Goal: Obtain resource: Obtain resource

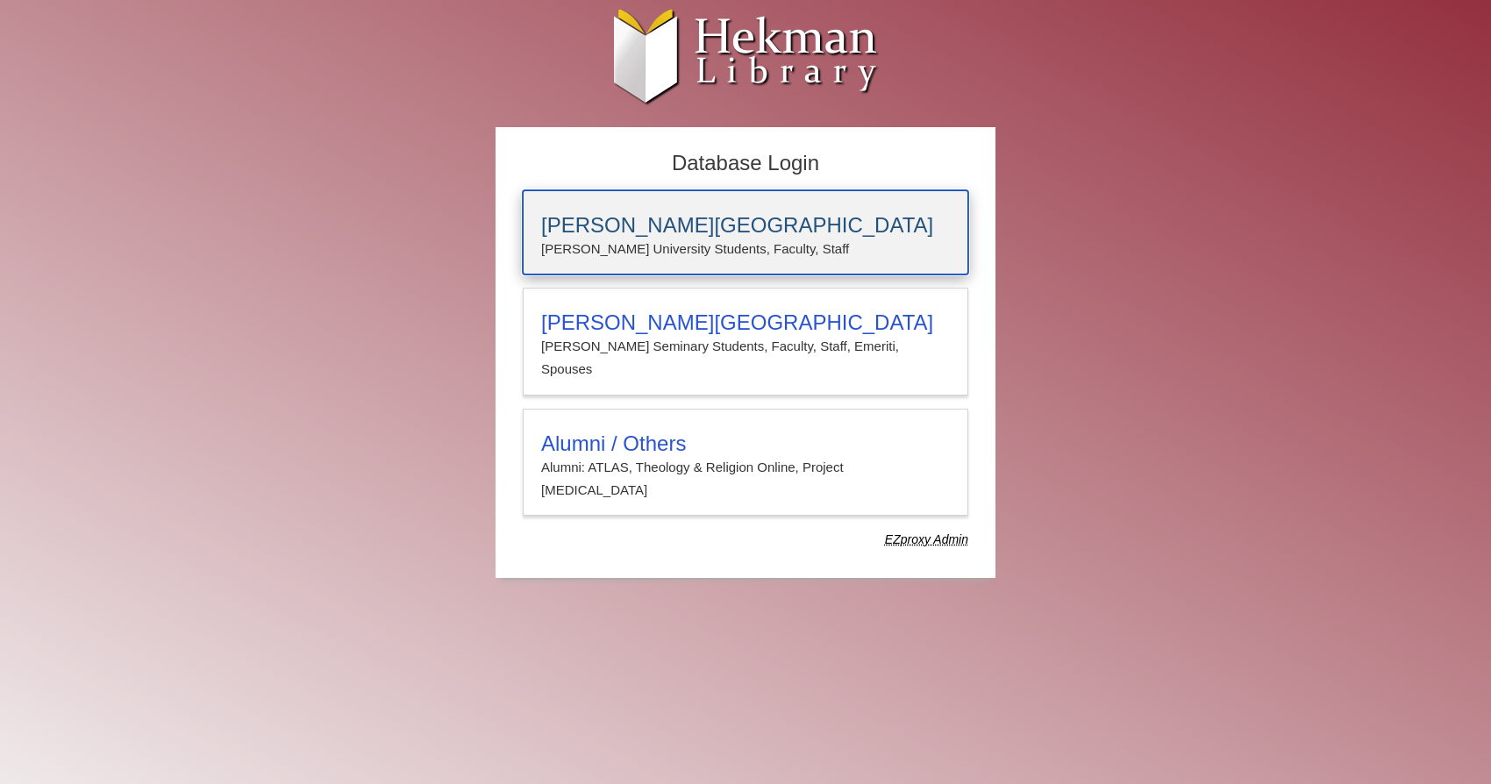
click at [710, 247] on p "[PERSON_NAME] University Students, Faculty, Staff" at bounding box center [745, 249] width 409 height 23
click at [692, 234] on h3 "[PERSON_NAME][GEOGRAPHIC_DATA]" at bounding box center [745, 225] width 409 height 25
click at [663, 226] on h3 "[PERSON_NAME][GEOGRAPHIC_DATA]" at bounding box center [745, 225] width 409 height 25
click at [631, 217] on h3 "[PERSON_NAME][GEOGRAPHIC_DATA]" at bounding box center [745, 225] width 409 height 25
